Goal: Complete application form

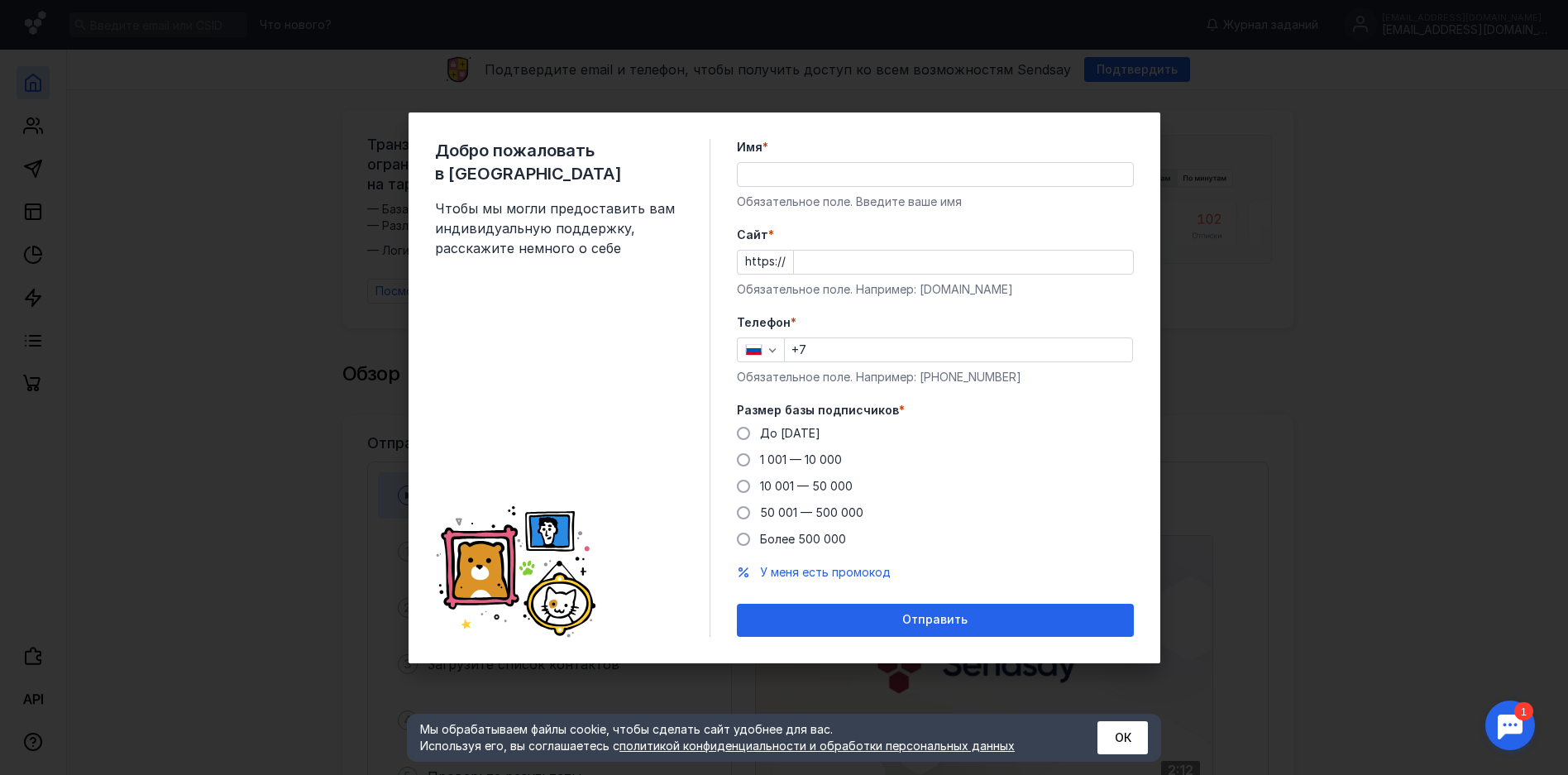
click at [856, 160] on div "Имя * Обязательное поле. Введите ваше имя" at bounding box center [935, 174] width 397 height 71
click at [848, 178] on input "Имя *" at bounding box center [935, 175] width 395 height 23
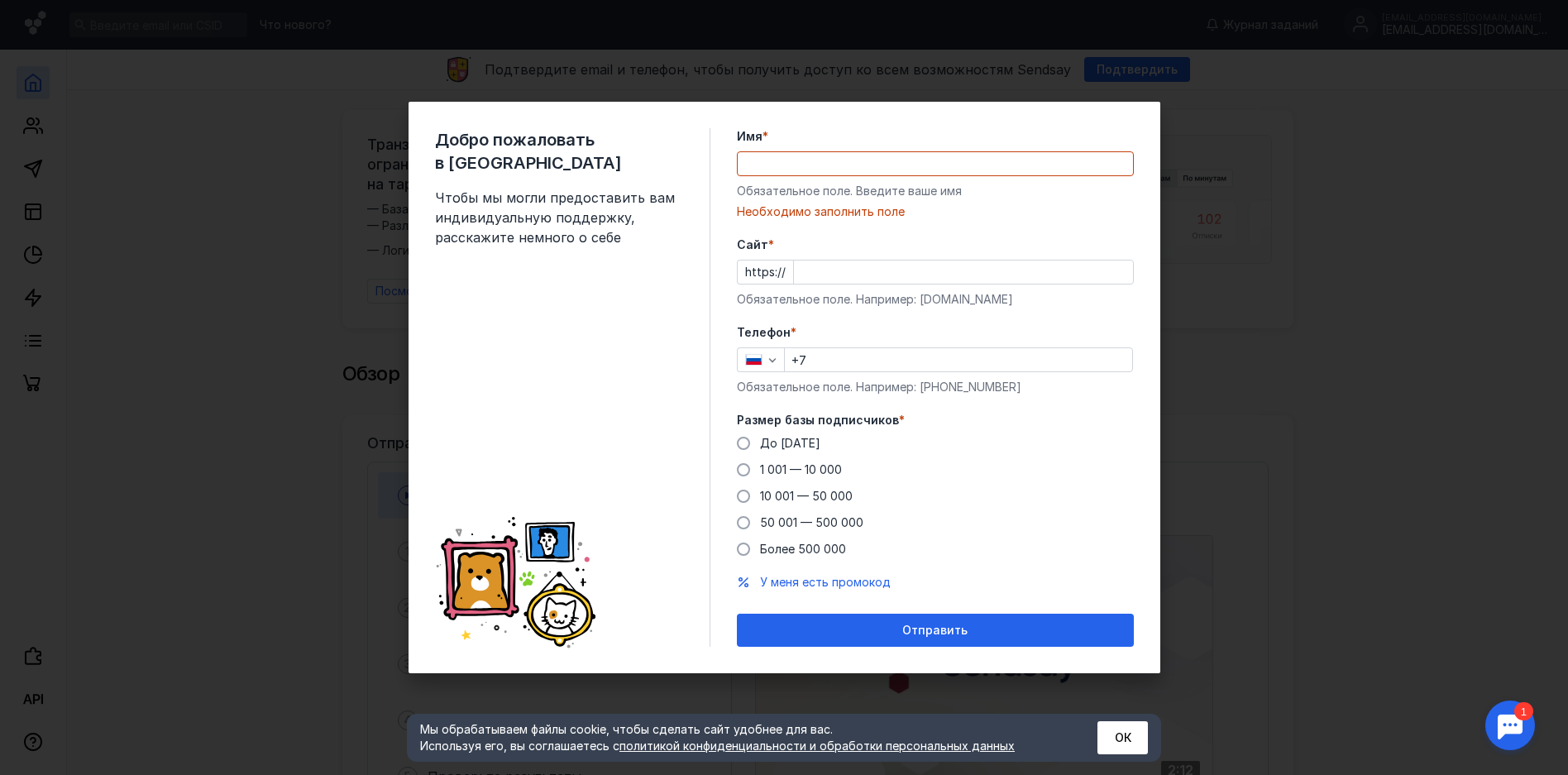
click at [739, 486] on div "До [DATE] 1 001 — 10 000 10 001 — 50 000 50 001 — 500 000 Более 500 000" at bounding box center [935, 496] width 397 height 122
click at [744, 472] on span at bounding box center [743, 470] width 13 height 13
click at [0, 0] on input "1 001 — 10 000" at bounding box center [0, 0] width 0 height 0
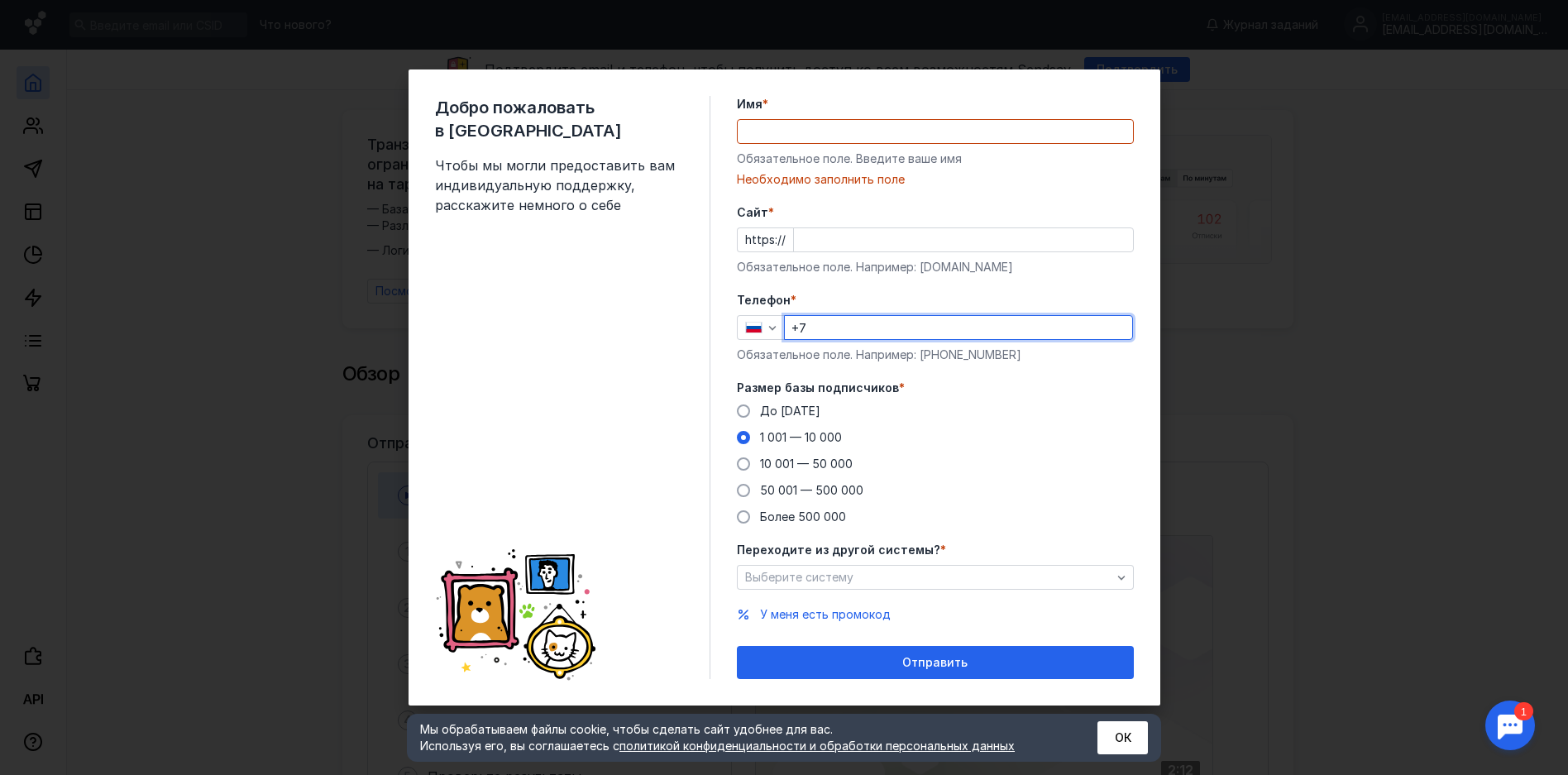
click at [846, 326] on input "+7" at bounding box center [959, 327] width 347 height 23
type input "[PHONE_NUMBER]"
click at [818, 228] on div at bounding box center [963, 240] width 341 height 25
click at [822, 141] on input "Имя *" at bounding box center [935, 131] width 395 height 23
type input """
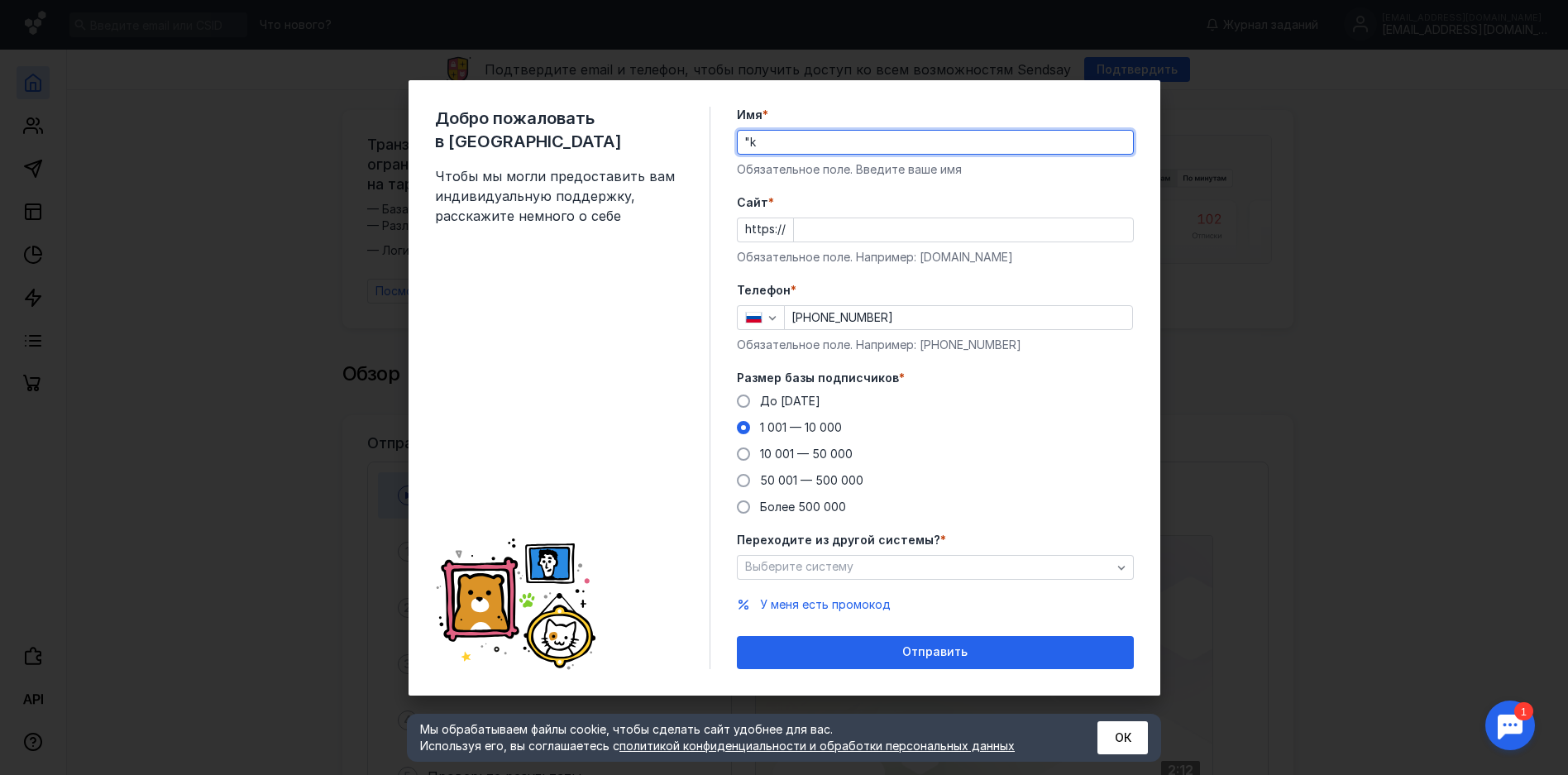
type input """
type input "[PERSON_NAME]"
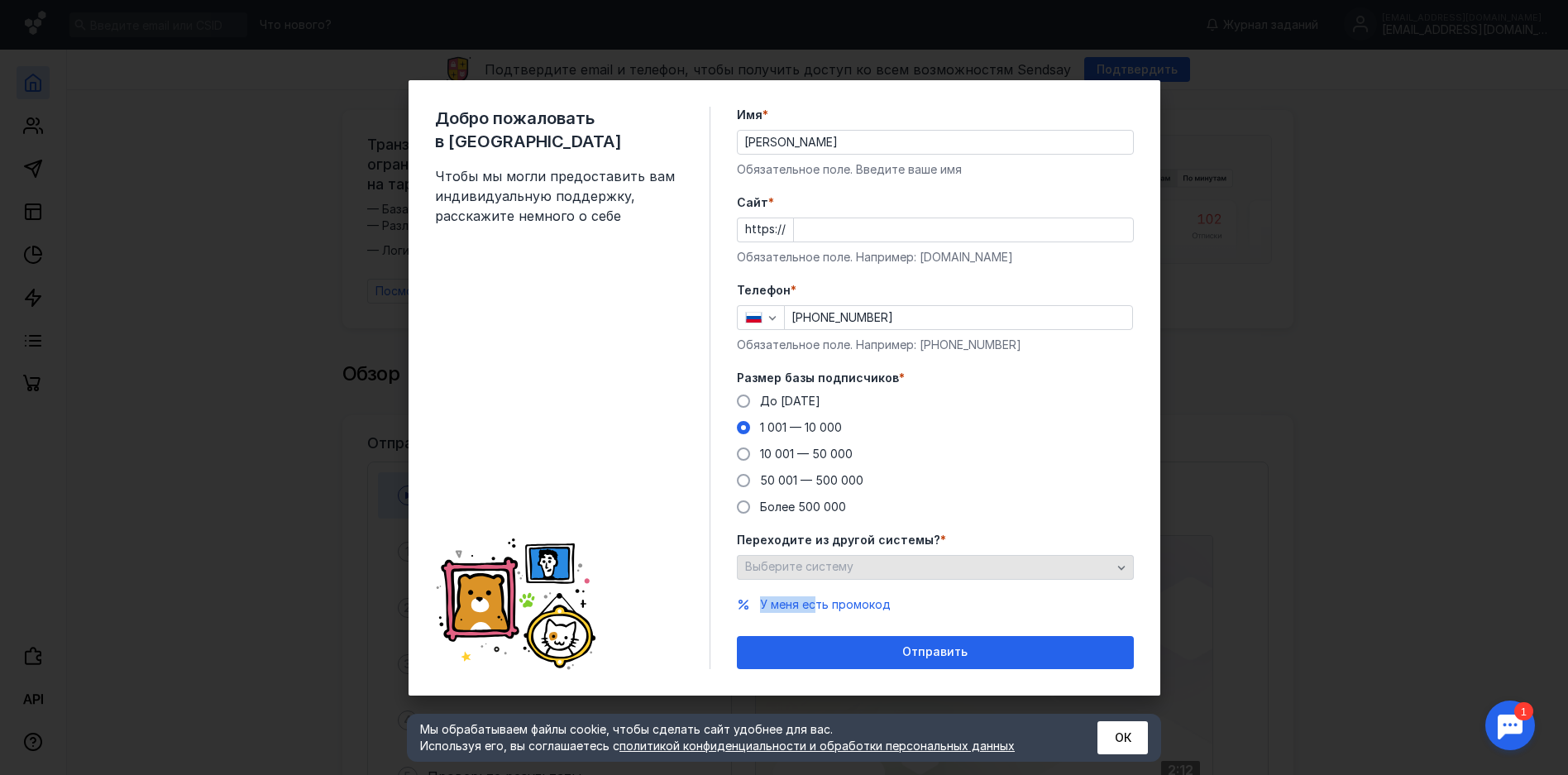
drag, startPoint x: 814, startPoint y: 580, endPoint x: 814, endPoint y: 571, distance: 9.0
click at [814, 571] on form "Имя * [PERSON_NAME] поле. Введите ваше имя [PERSON_NAME] * https:// Обязательно…" at bounding box center [935, 388] width 397 height 562
click at [814, 571] on span "Выберите систему" at bounding box center [799, 566] width 108 height 14
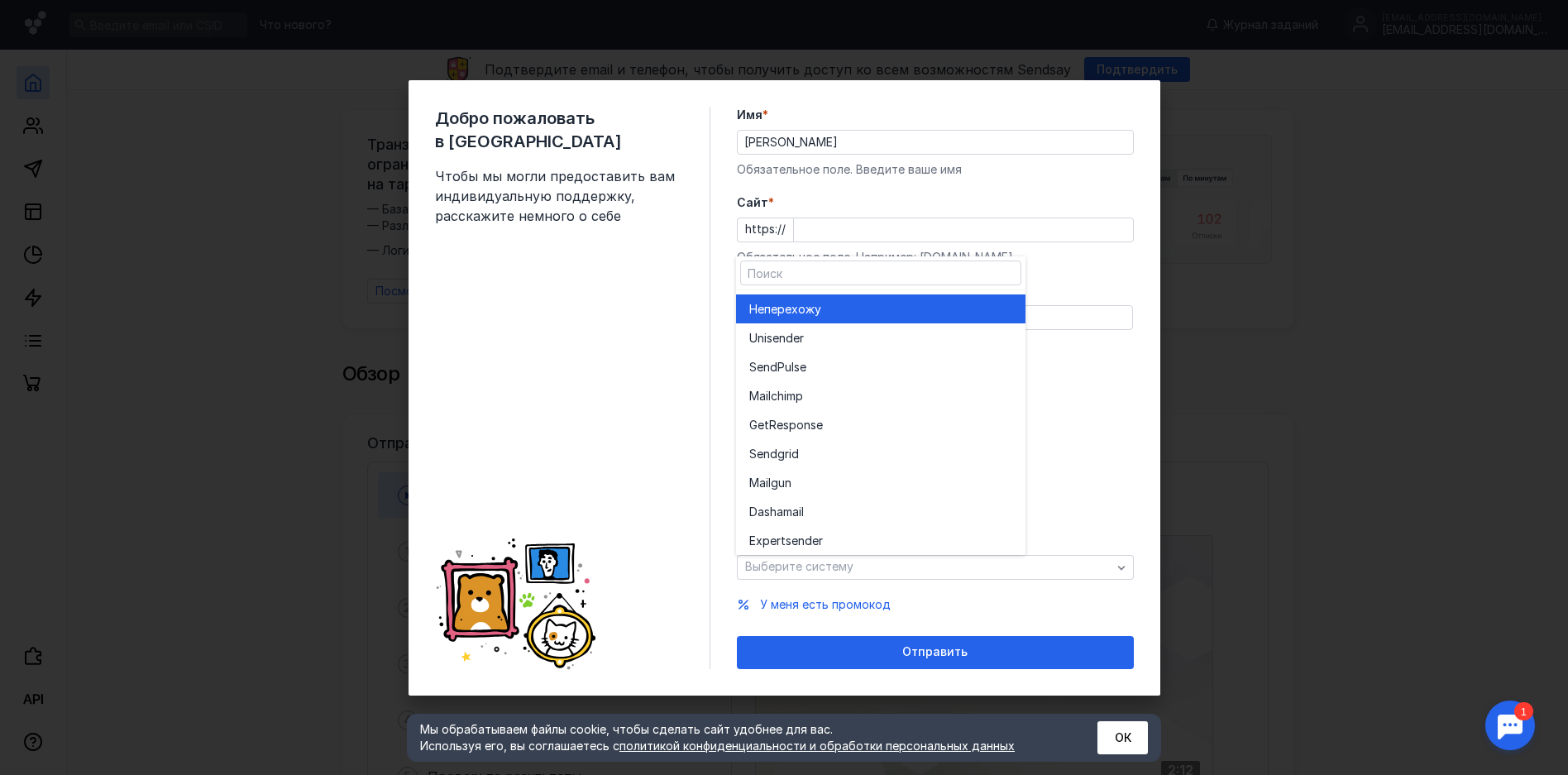
click at [947, 306] on div "Не перехожу" at bounding box center [881, 310] width 263 height 17
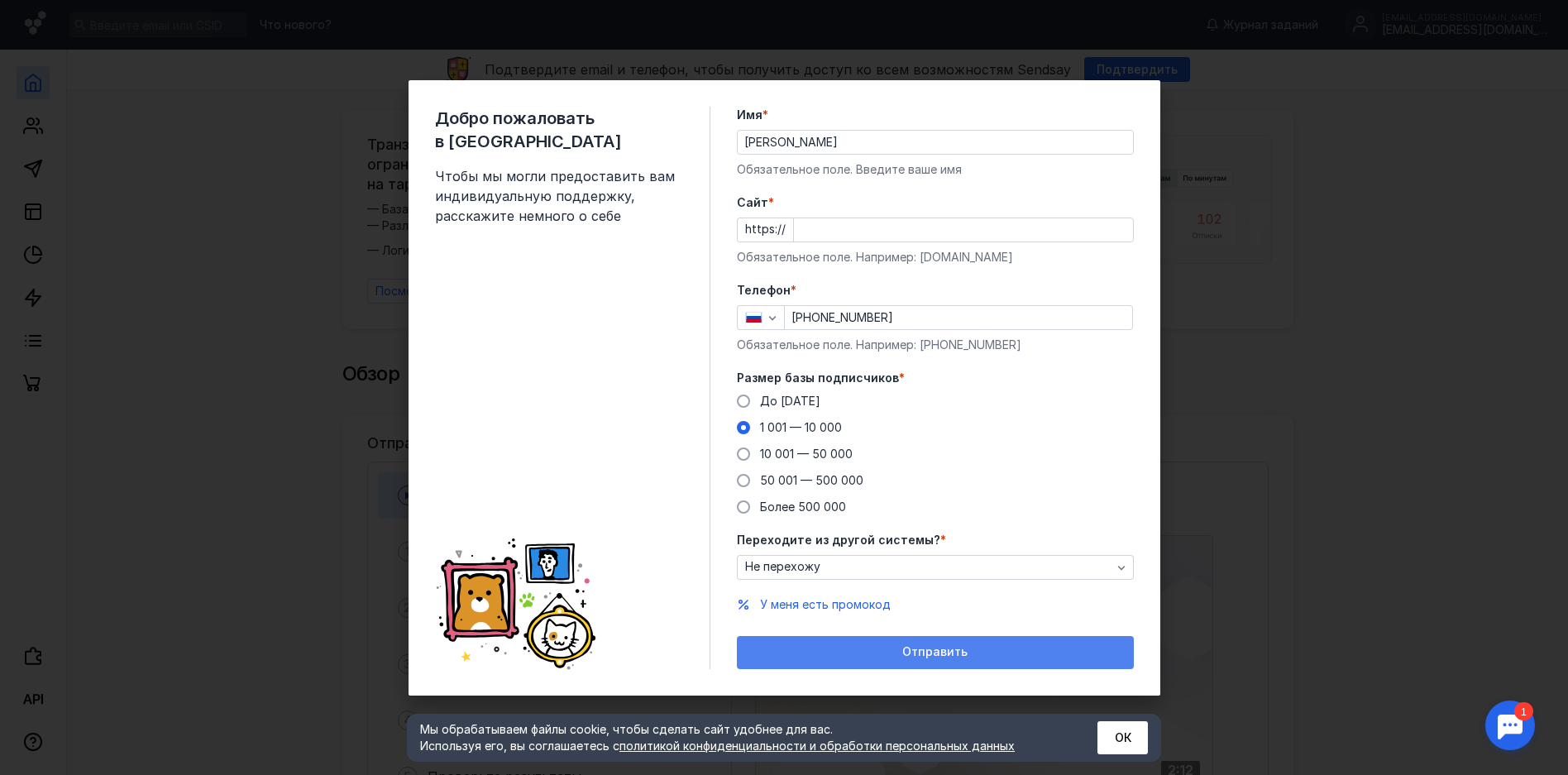
click at [847, 652] on div "Отправить" at bounding box center [935, 652] width 380 height 14
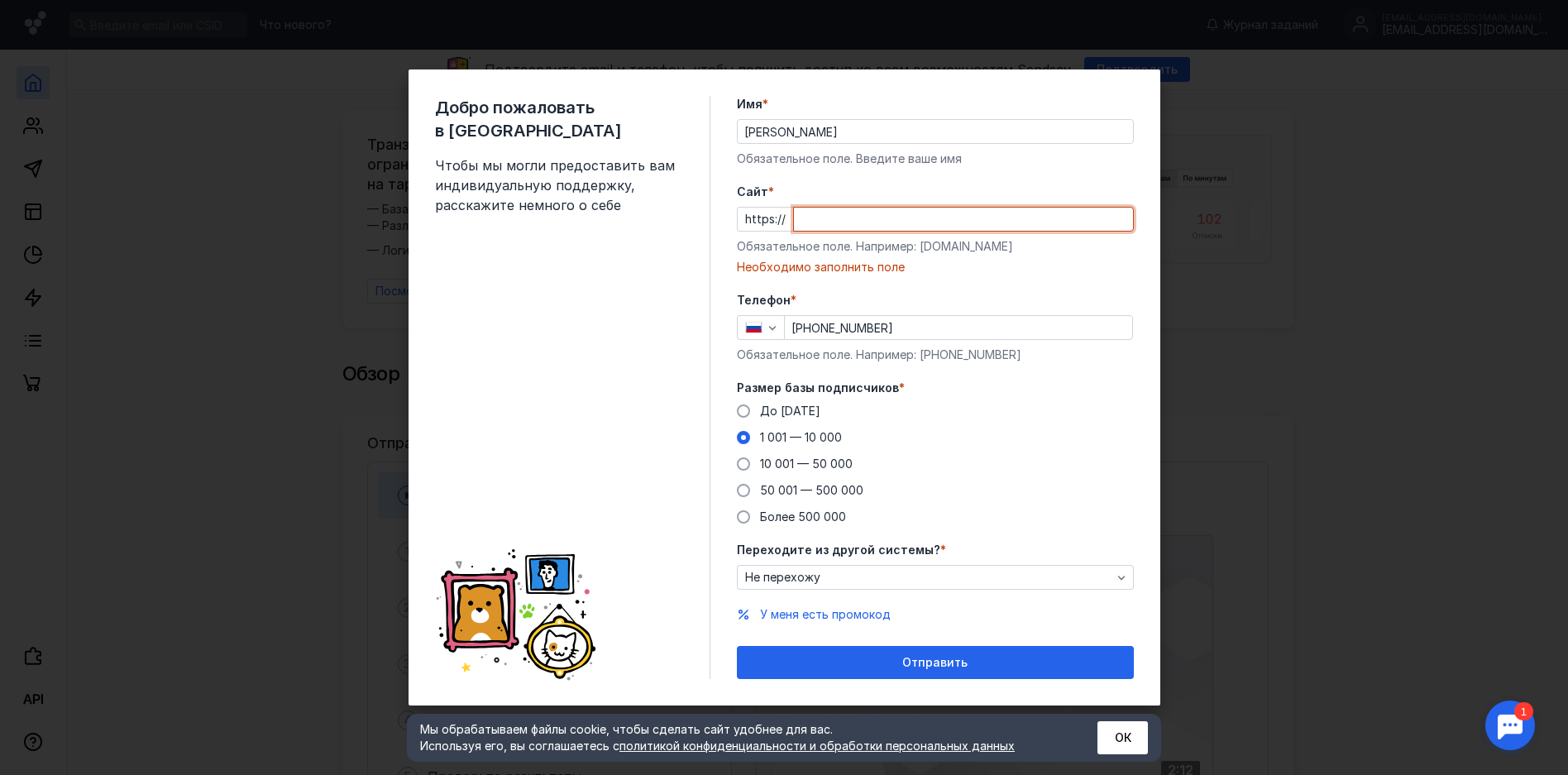
click at [831, 220] on input "Cайт *" at bounding box center [963, 219] width 339 height 23
paste input "[DOMAIN_NAME][URL]"
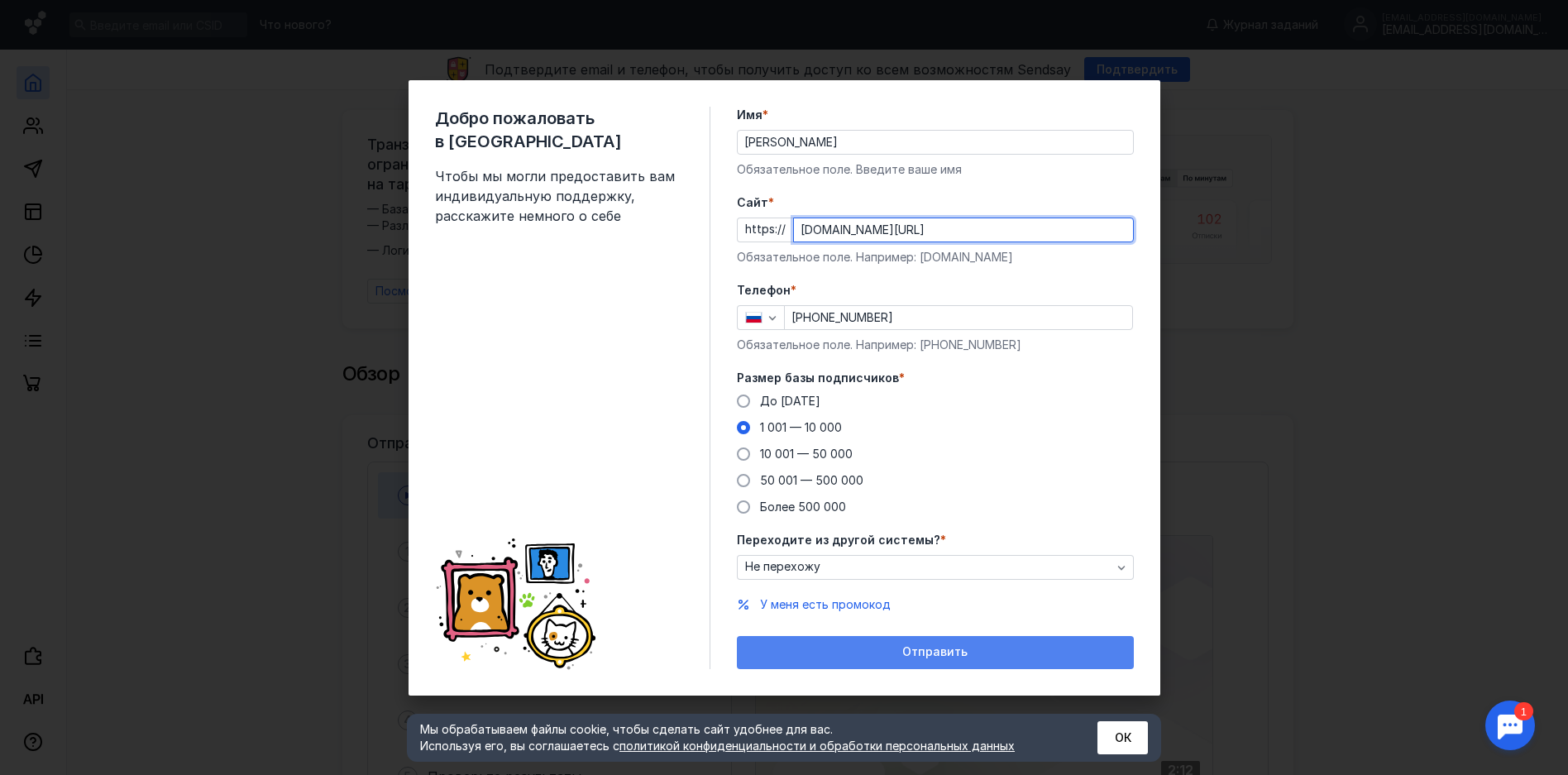
type input "[DOMAIN_NAME][URL]"
click at [799, 649] on div "Отправить" at bounding box center [935, 652] width 380 height 14
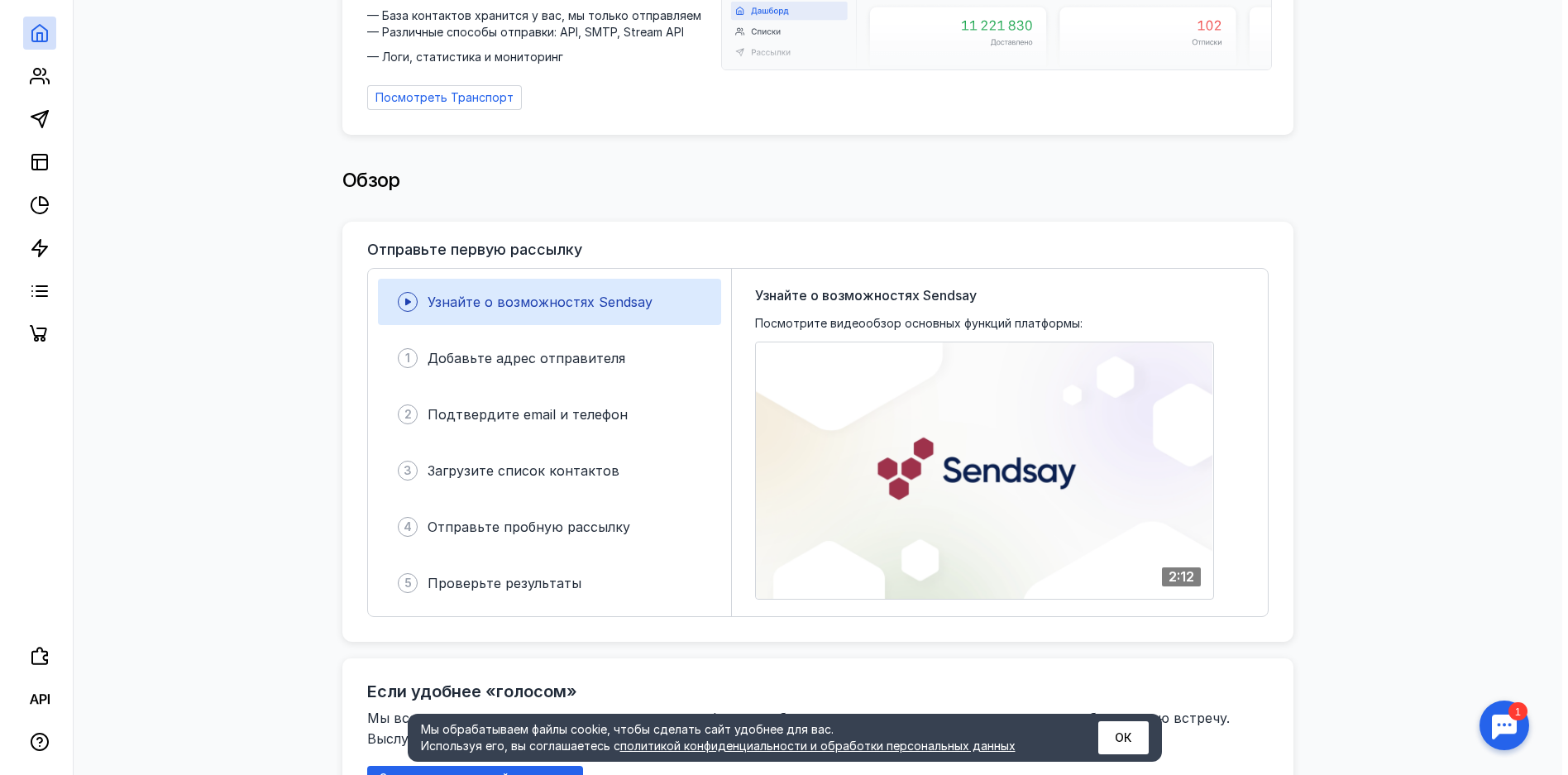
scroll to position [197, 0]
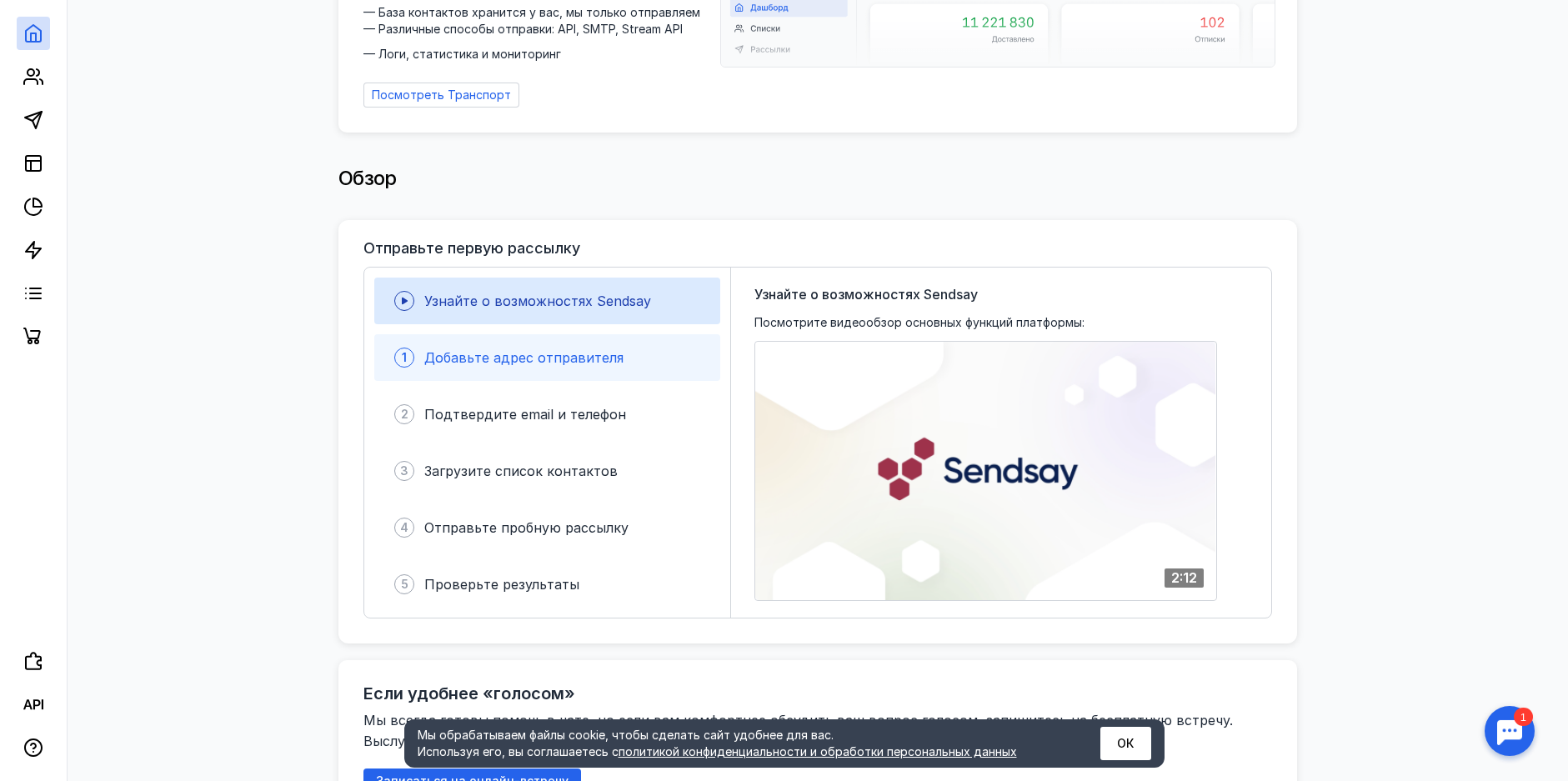
click at [587, 334] on div "1 Добавьте адрес отправителя" at bounding box center [548, 357] width 346 height 46
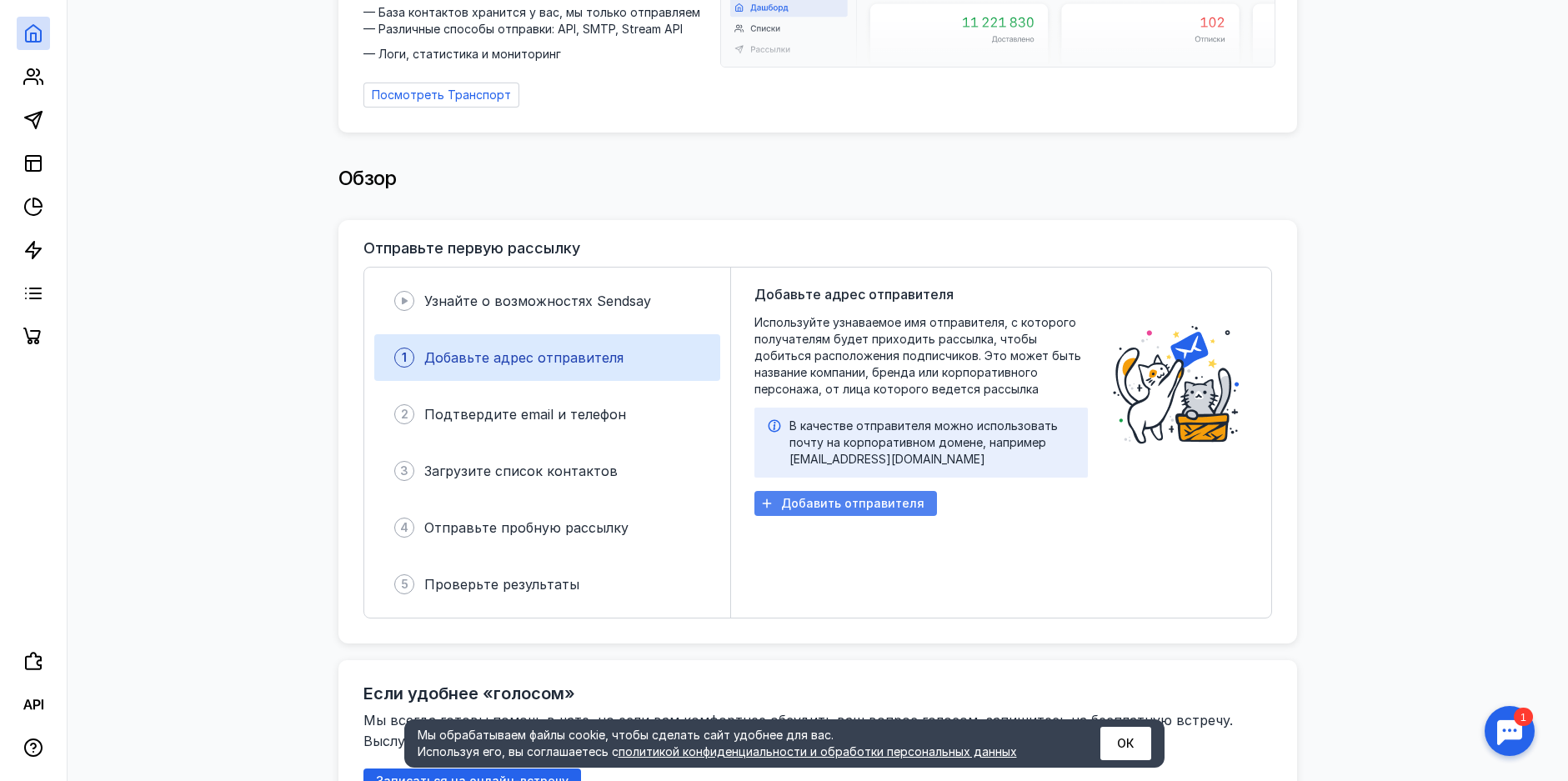
click at [798, 497] on span "Добавить отправителя" at bounding box center [853, 504] width 143 height 14
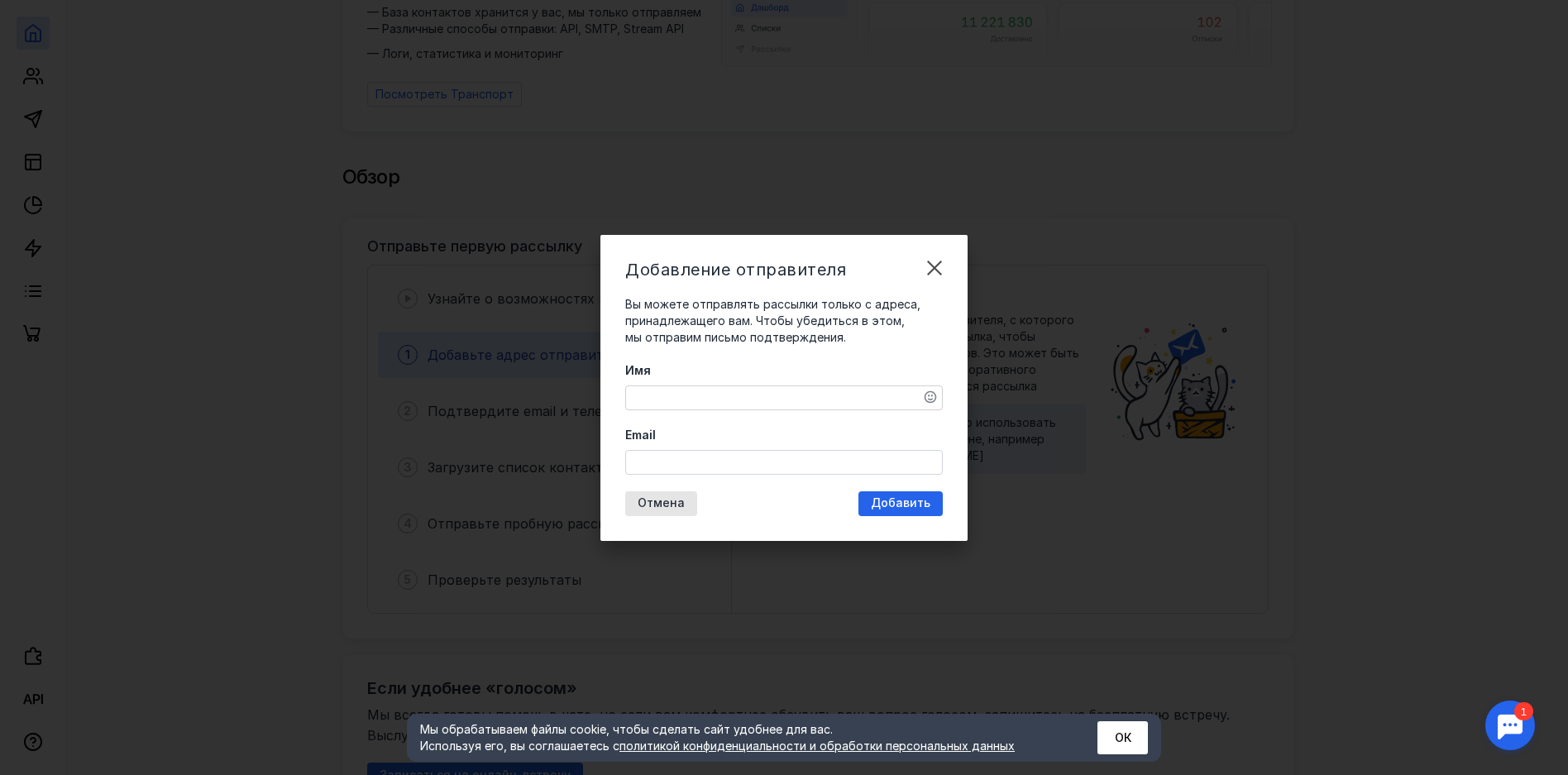
click at [763, 398] on textarea "Имя" at bounding box center [784, 398] width 316 height 23
type textarea """
type textarea "[PERSON_NAME]"
click at [739, 461] on input "Email" at bounding box center [784, 462] width 316 height 23
type input "[EMAIL_ADDRESS][DOMAIN_NAME]"
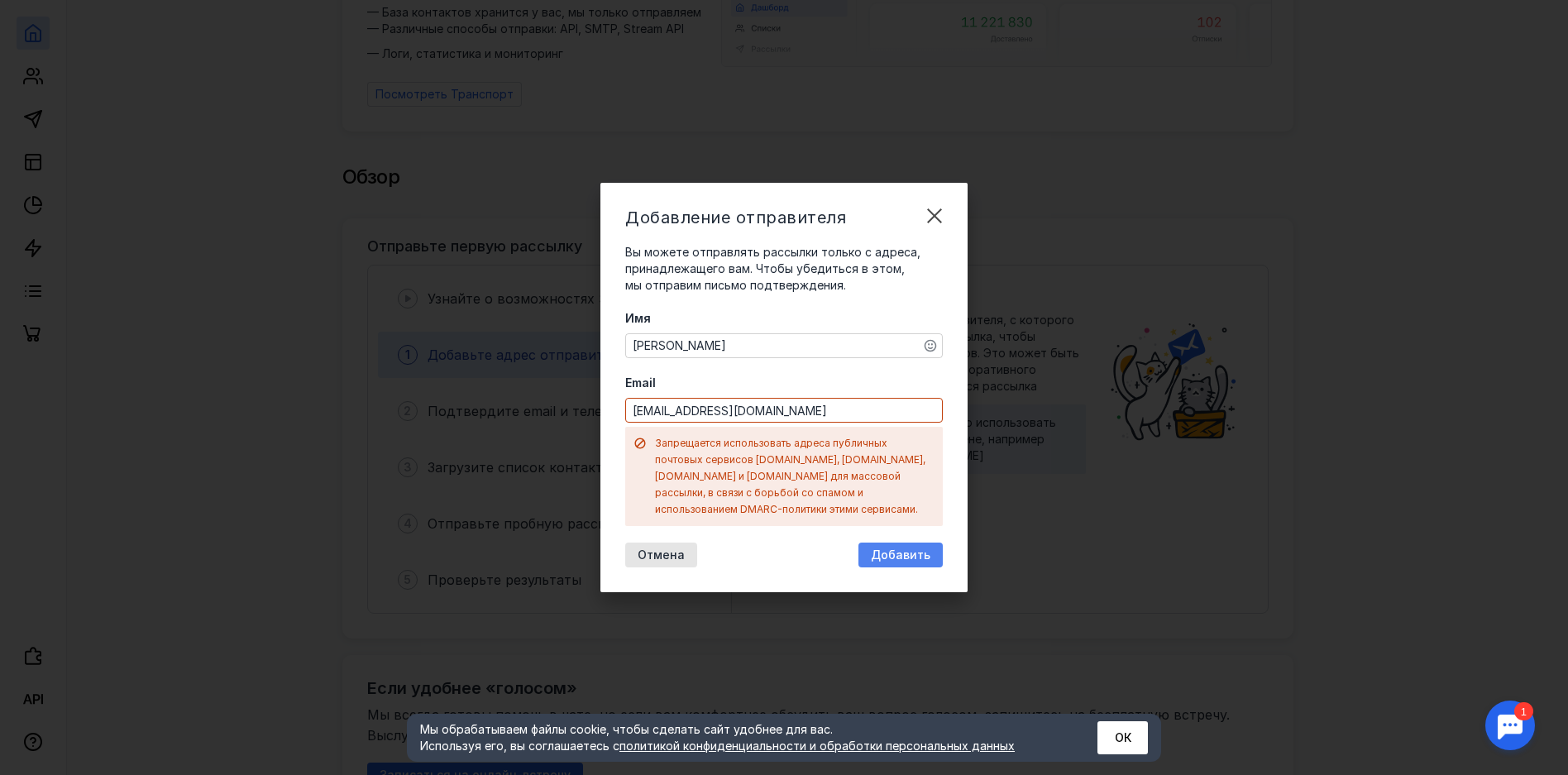
click at [881, 506] on div "Добавление отправителя Вы можете отправлять рассылки только с адреса, принадлеж…" at bounding box center [784, 387] width 368 height 409
click at [888, 552] on span "Добавить" at bounding box center [900, 555] width 59 height 14
